Goal: Task Accomplishment & Management: Use online tool/utility

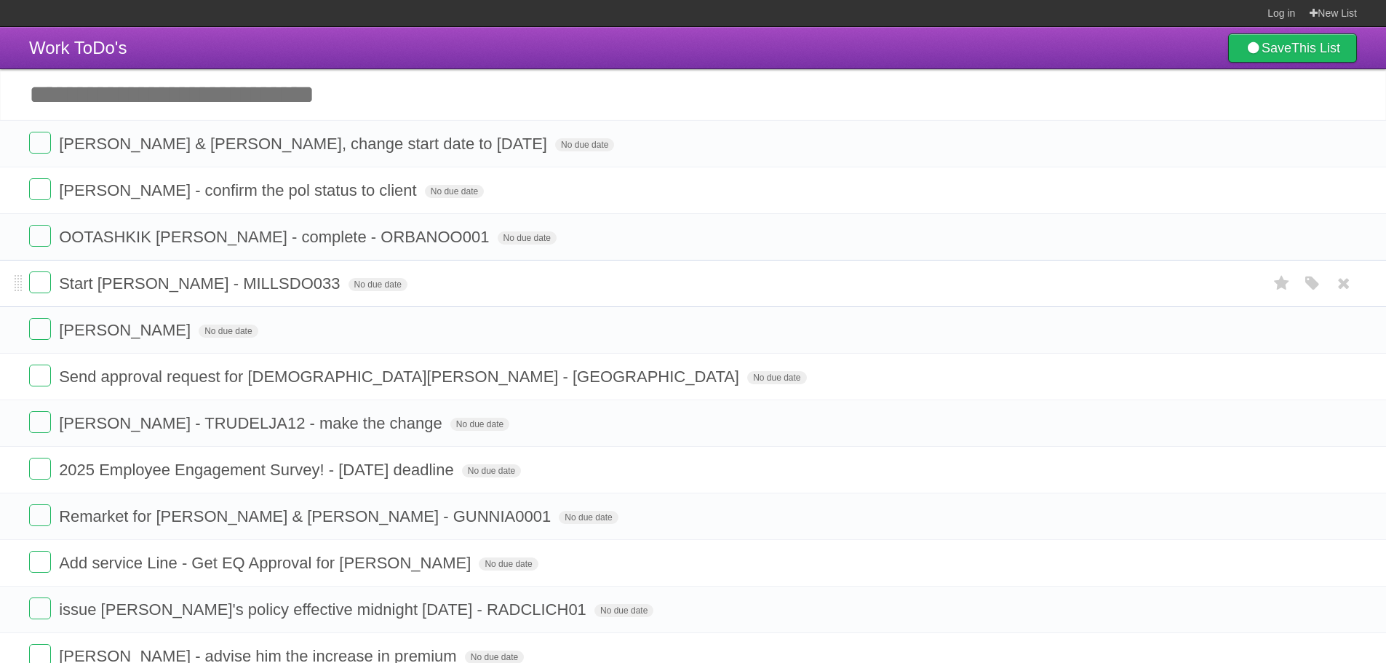
click at [234, 286] on span "Start [PERSON_NAME] - MILLSDO033" at bounding box center [201, 283] width 284 height 18
click at [149, 336] on span "[PERSON_NAME]" at bounding box center [126, 330] width 135 height 18
click at [174, 386] on span "Send approval request for [DEMOGRAPHIC_DATA][PERSON_NAME] - [GEOGRAPHIC_DATA]" at bounding box center [401, 376] width 684 height 18
click at [226, 420] on span "[PERSON_NAME] - TRUDELJA12 - make the change" at bounding box center [252, 423] width 387 height 18
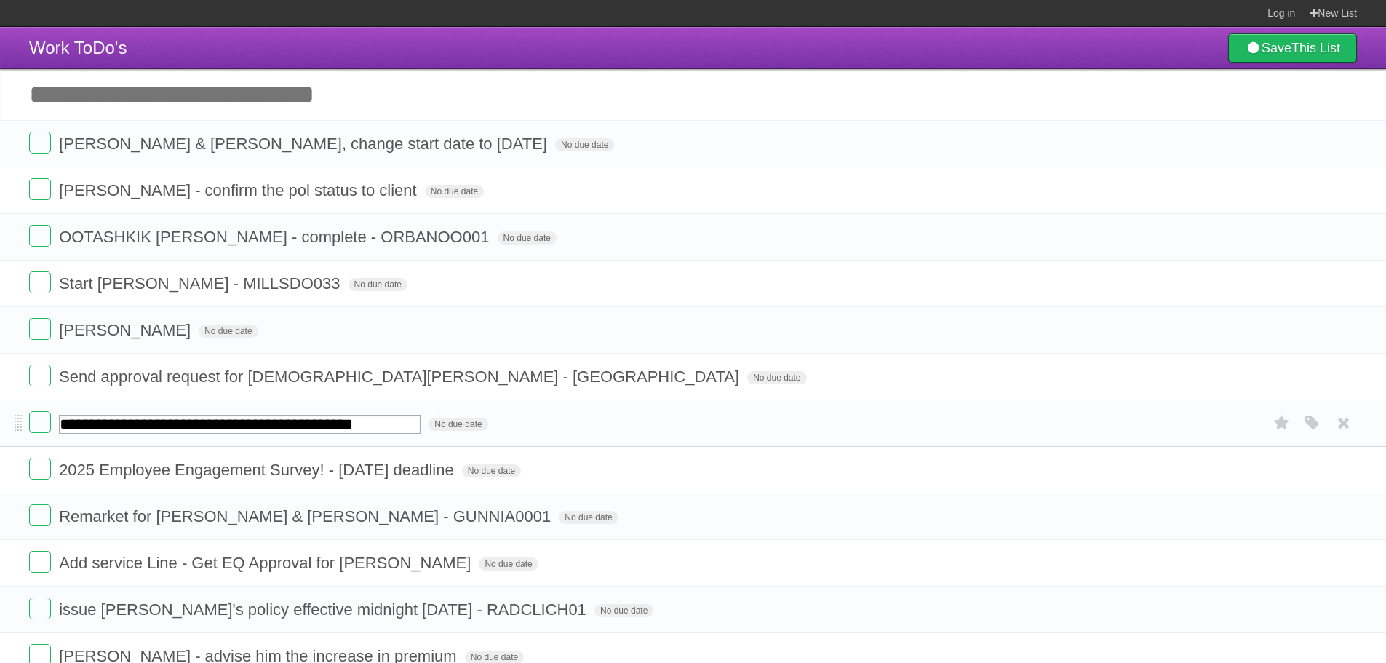
click at [382, 434] on input "**********" at bounding box center [240, 424] width 362 height 19
click at [260, 466] on span "2025 Employee Engagement Survey! - [DATE] deadline" at bounding box center [258, 469] width 399 height 18
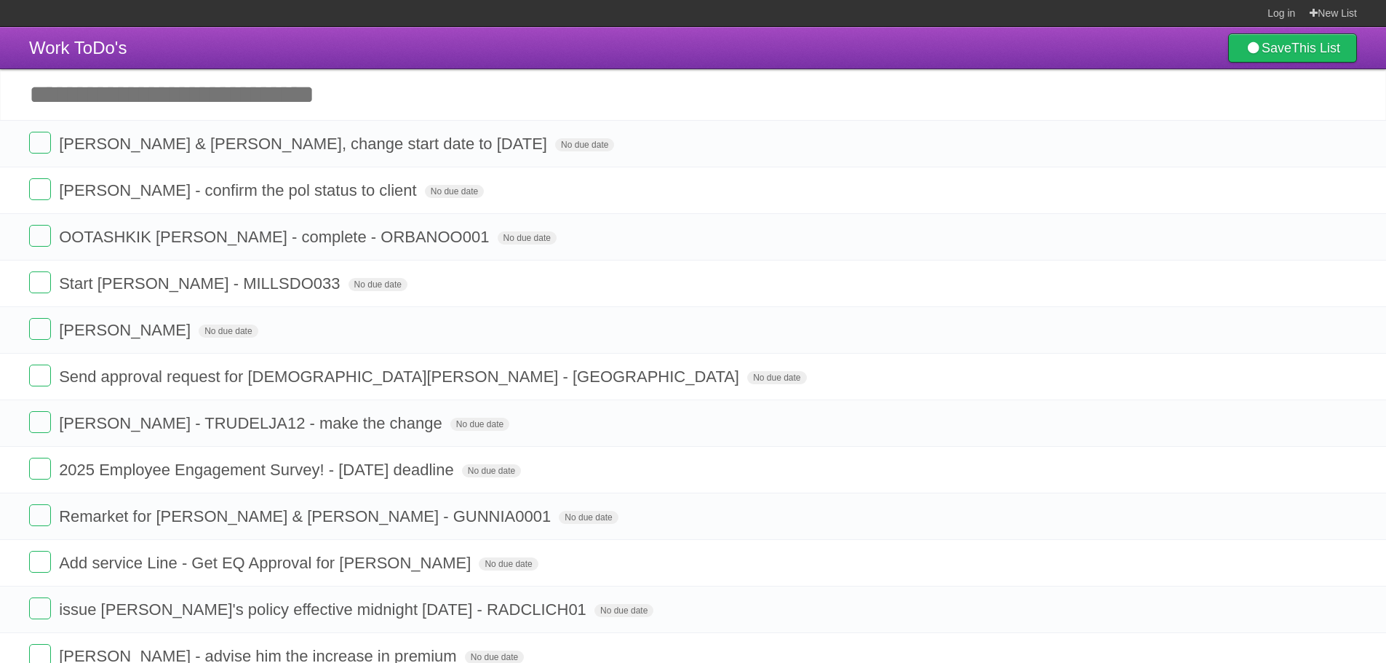
click at [1103, 33] on header "Work ToDo's Save This List" at bounding box center [693, 48] width 1386 height 42
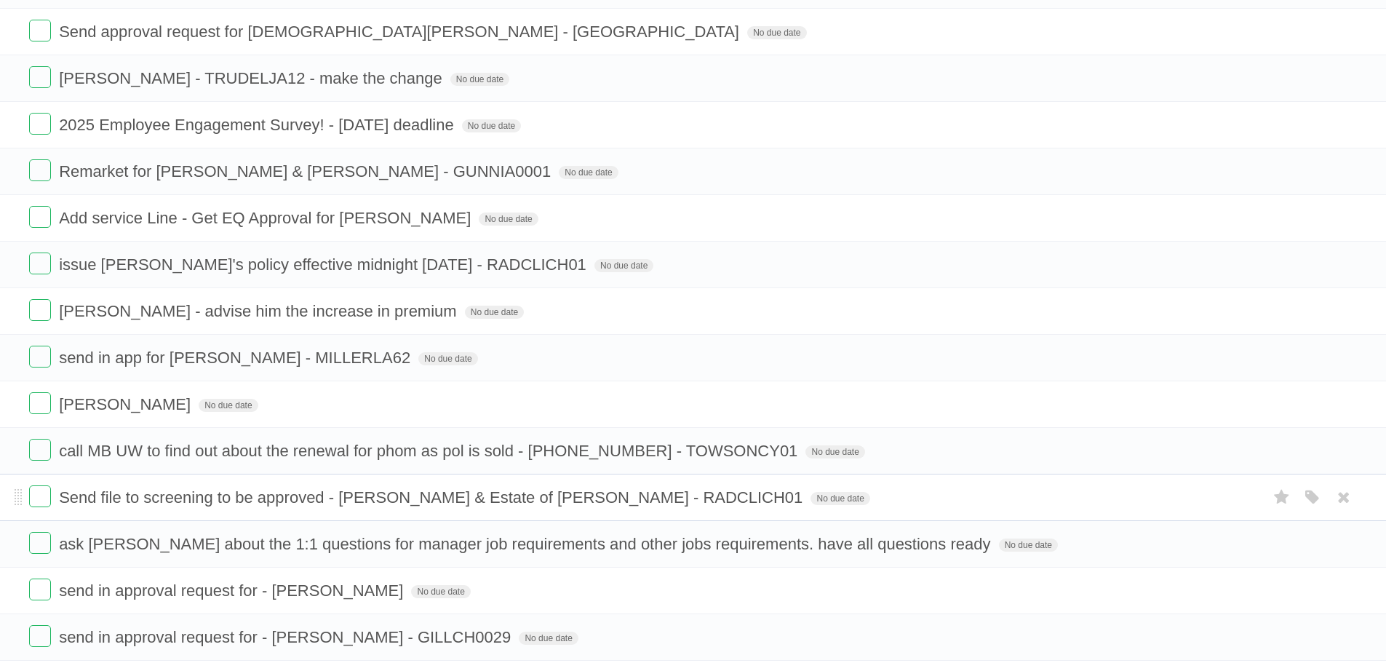
scroll to position [364, 0]
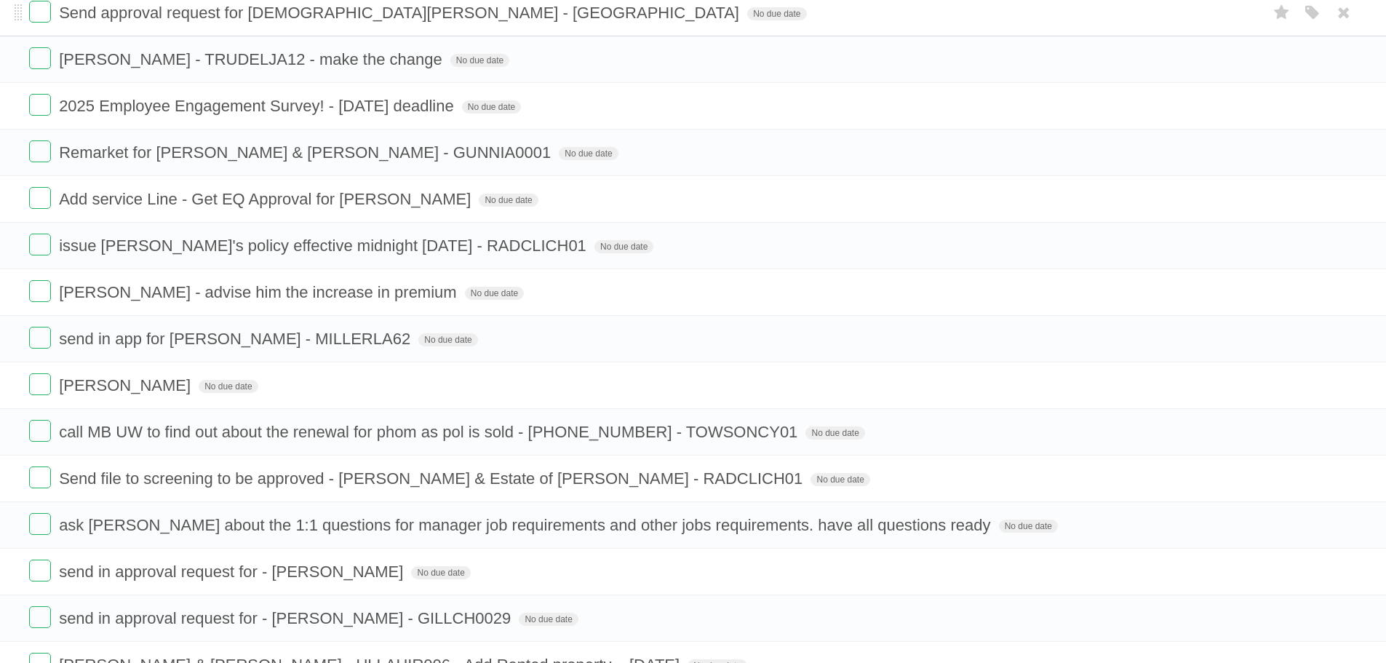
click at [880, 23] on form "Send approval request for [DEMOGRAPHIC_DATA][PERSON_NAME] - [GEOGRAPHIC_DATA] N…" at bounding box center [693, 13] width 1328 height 24
click at [685, 425] on span "call MB UW to find out about the renewal for phom as pol is sold - [PHONE_NUMBE…" at bounding box center [430, 432] width 742 height 18
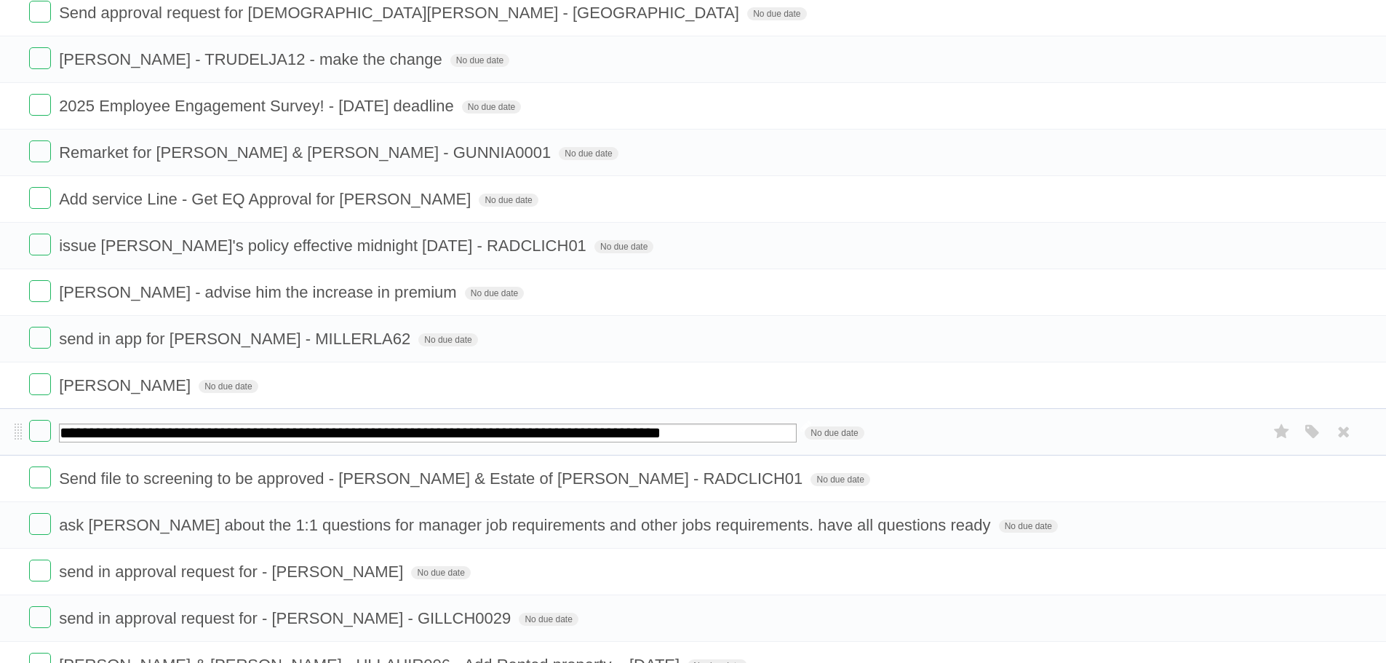
click at [702, 424] on input "**********" at bounding box center [428, 432] width 738 height 19
